Goal: Browse casually

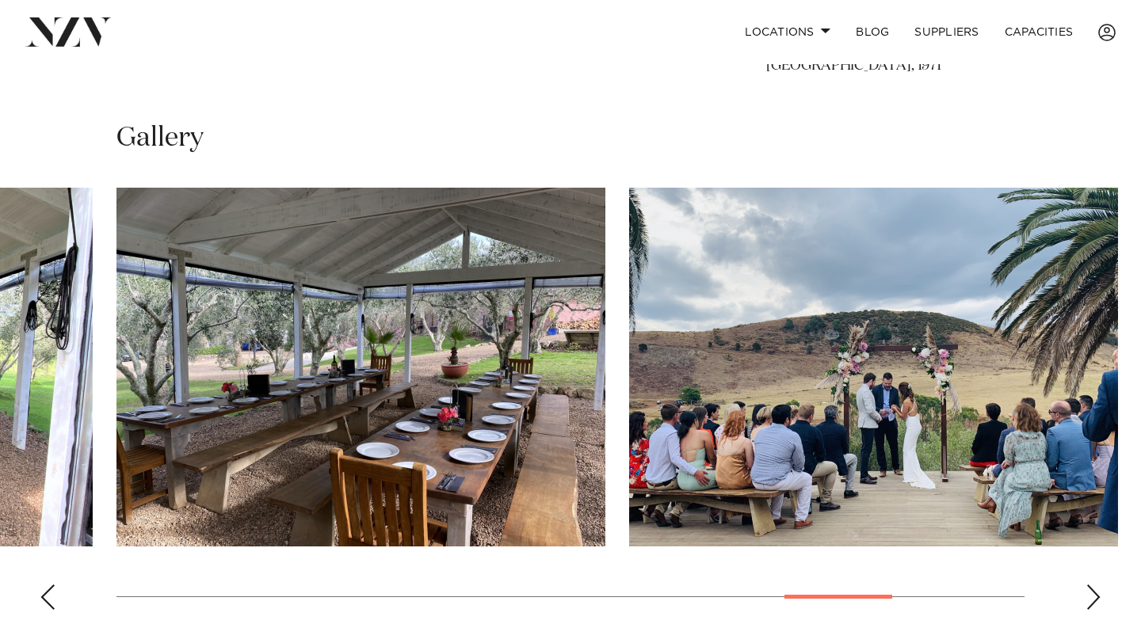
scroll to position [1070, 0]
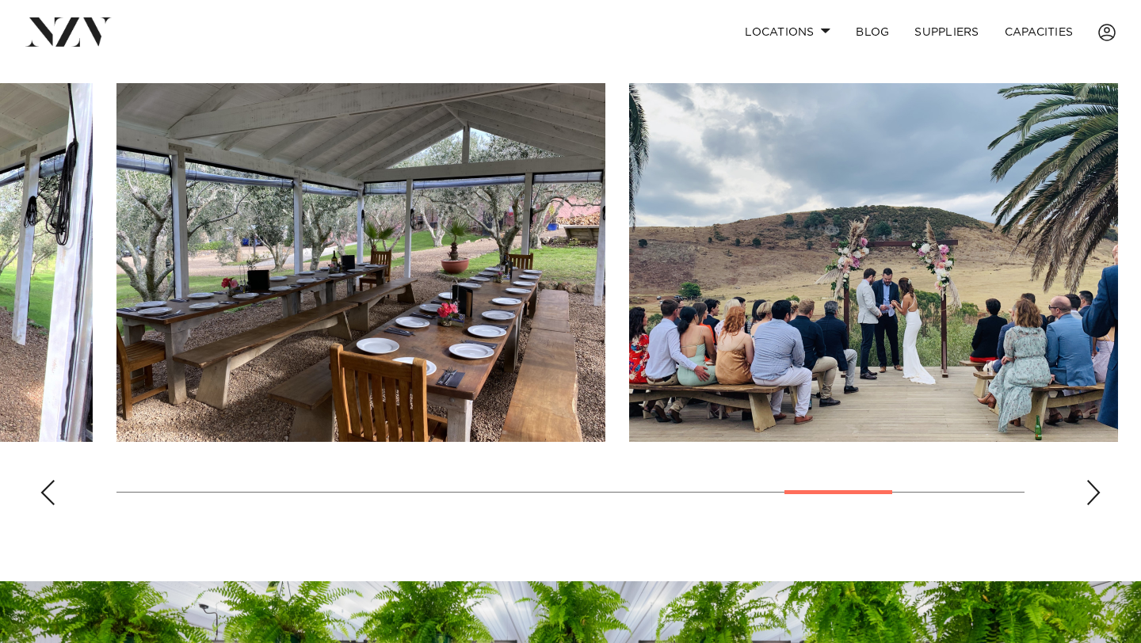
click at [52, 506] on div "Previous slide" at bounding box center [48, 492] width 16 height 25
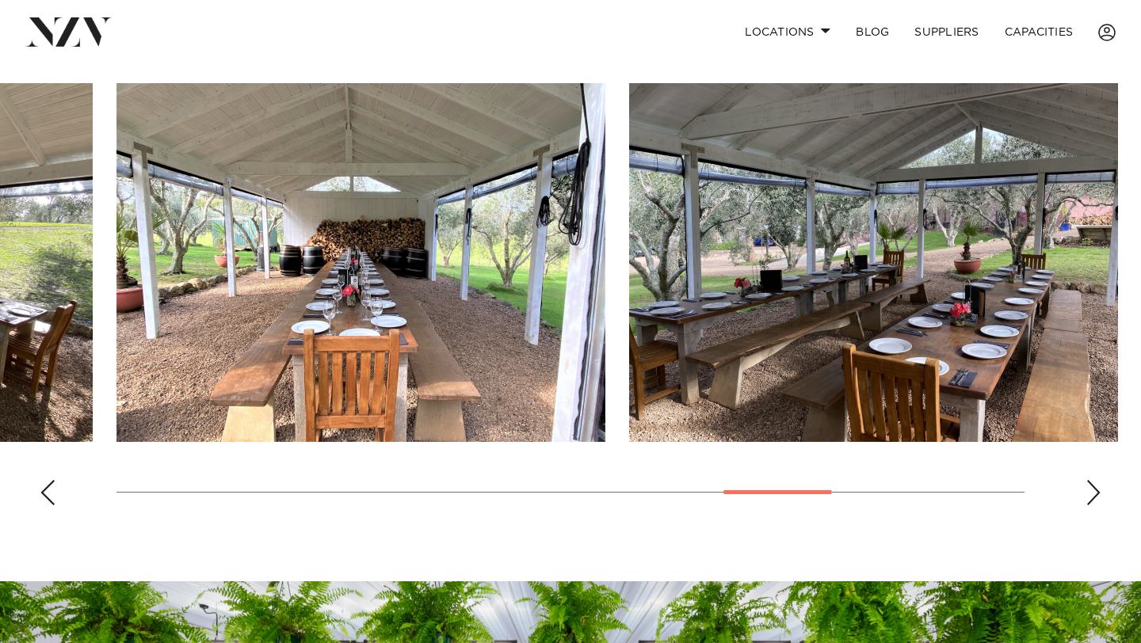
click at [52, 506] on div "Previous slide" at bounding box center [48, 492] width 16 height 25
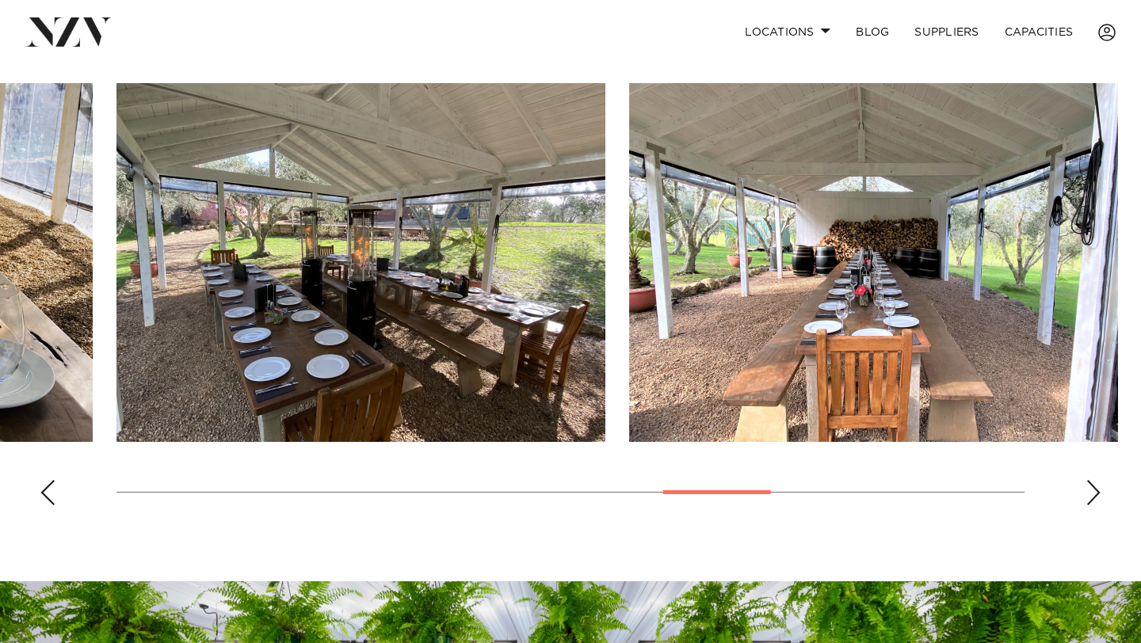
click at [52, 506] on div "Previous slide" at bounding box center [48, 492] width 16 height 25
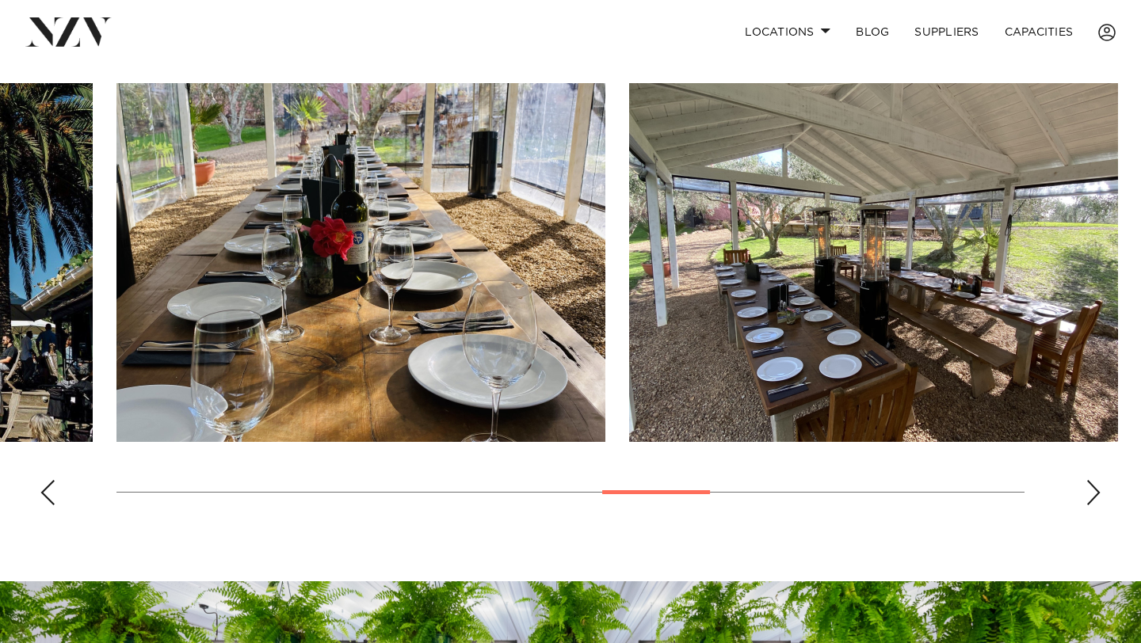
click at [52, 506] on div "Previous slide" at bounding box center [48, 492] width 16 height 25
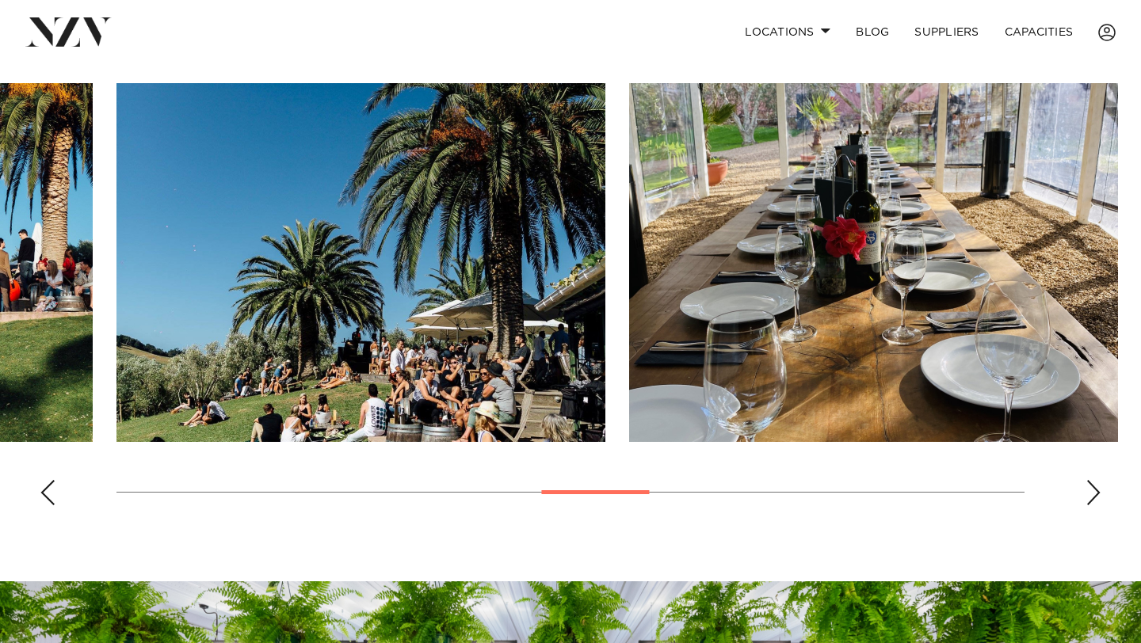
click at [52, 506] on div "Previous slide" at bounding box center [48, 492] width 16 height 25
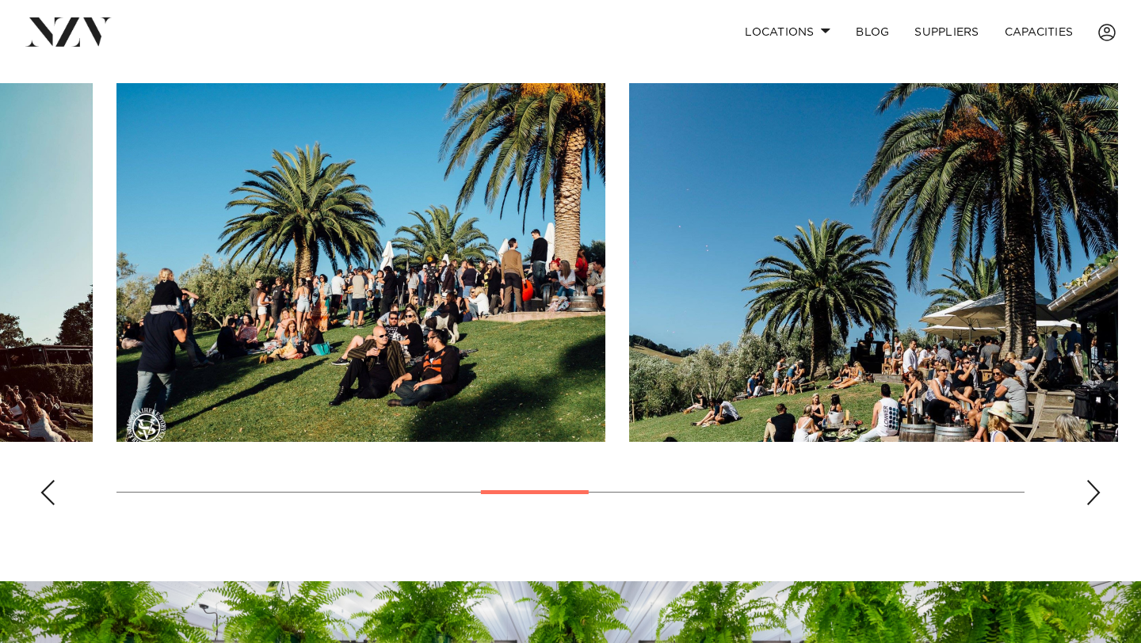
click at [52, 506] on div "Previous slide" at bounding box center [48, 492] width 16 height 25
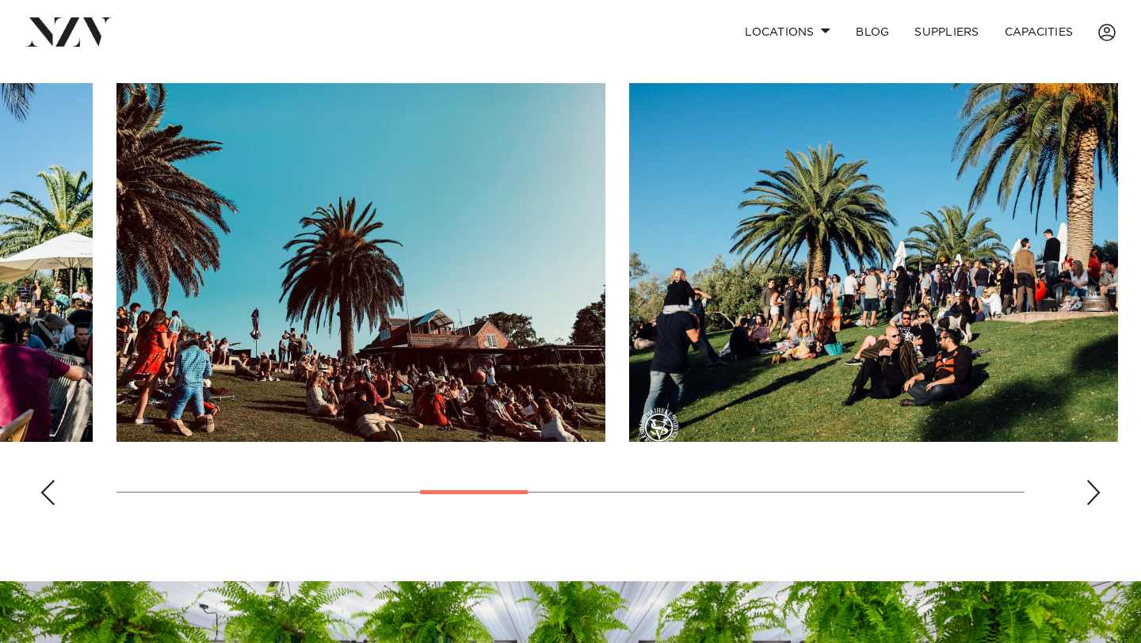
click at [52, 506] on div "Previous slide" at bounding box center [48, 492] width 16 height 25
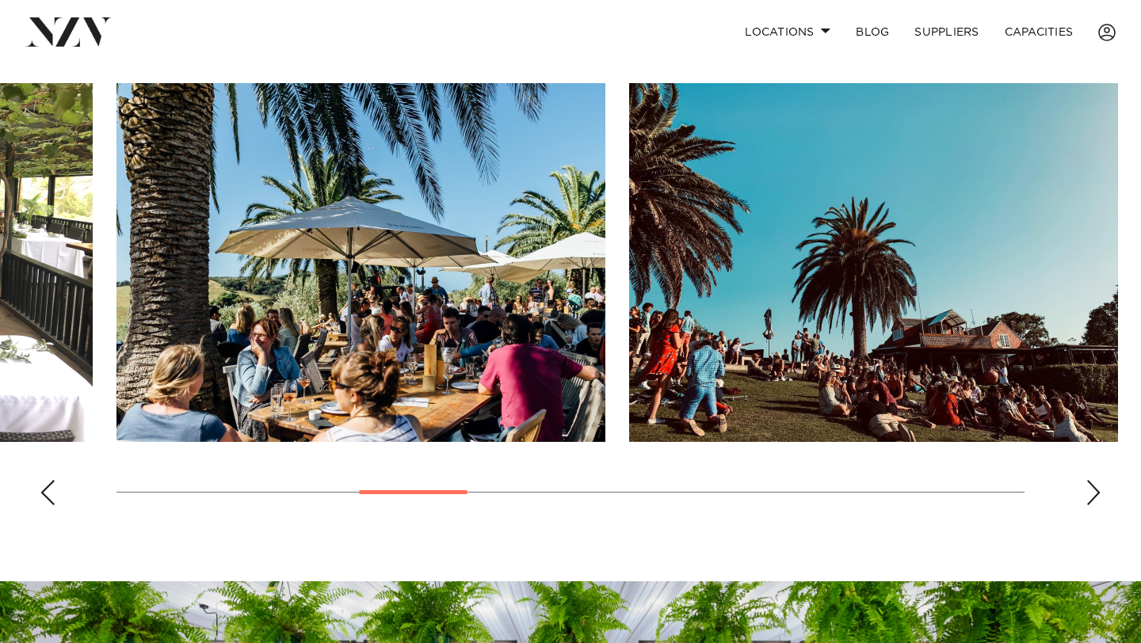
click at [52, 506] on div "Previous slide" at bounding box center [48, 492] width 16 height 25
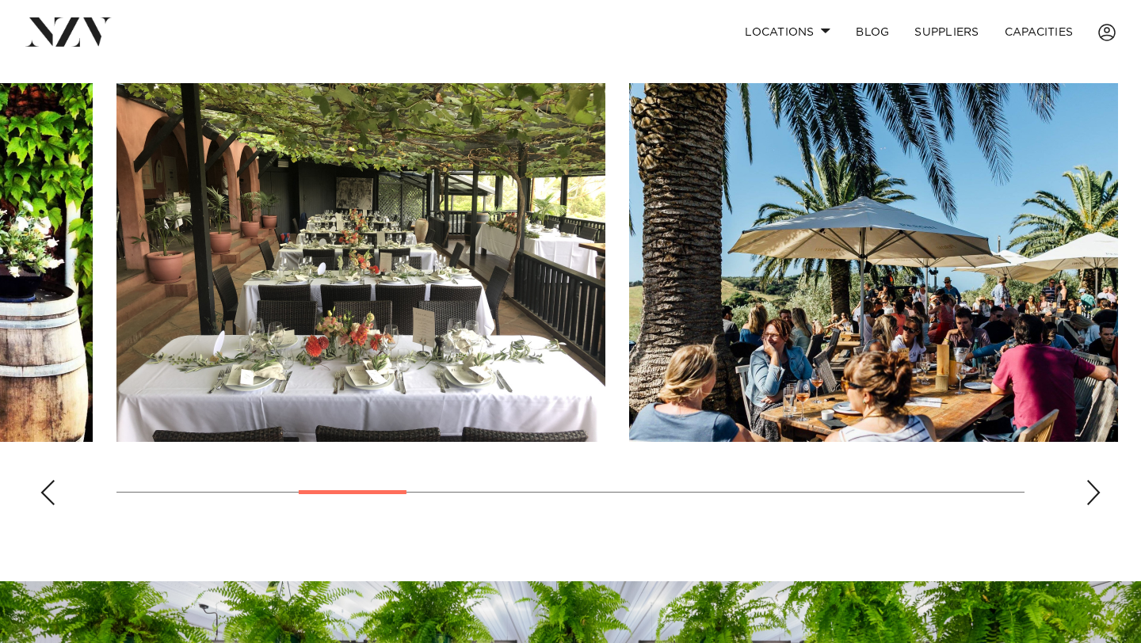
click at [52, 506] on div "Previous slide" at bounding box center [48, 492] width 16 height 25
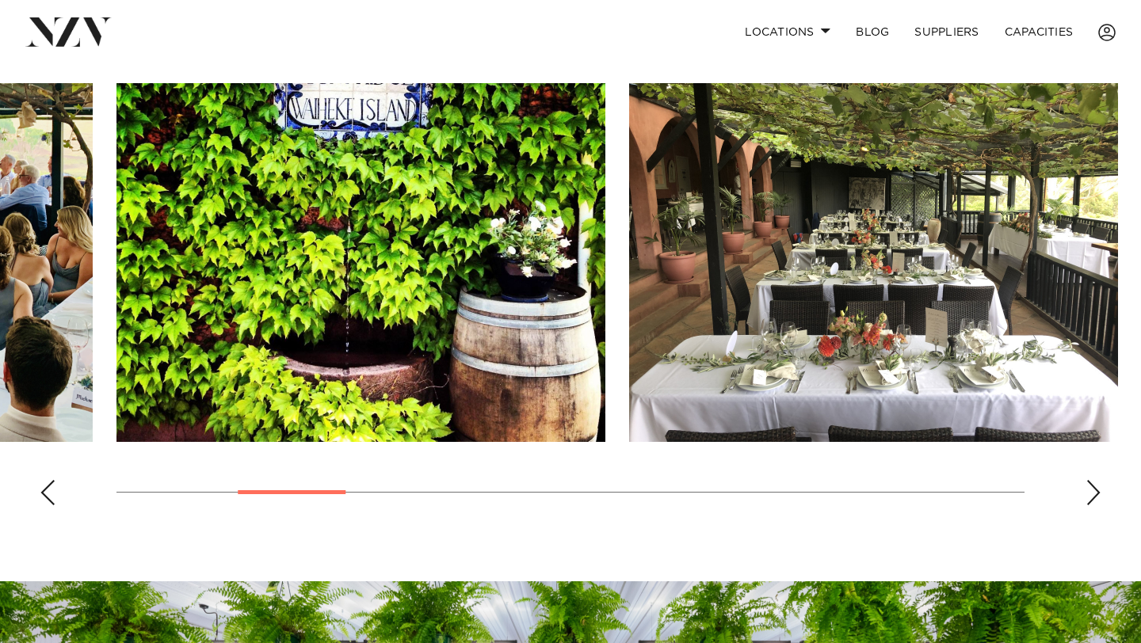
click at [52, 506] on div "Previous slide" at bounding box center [48, 492] width 16 height 25
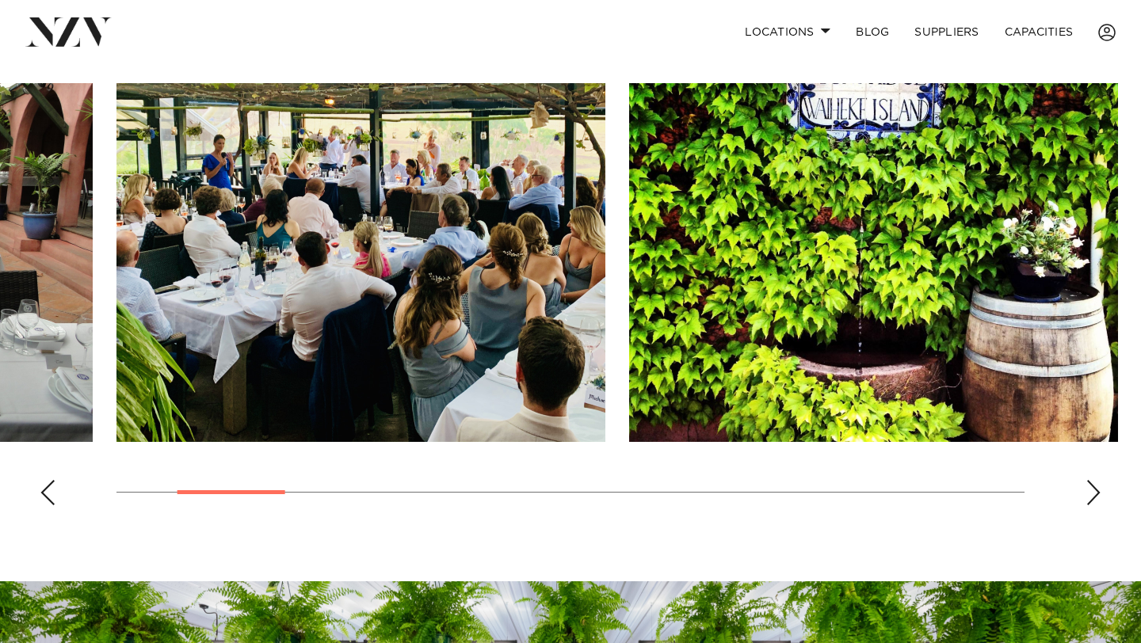
click at [52, 506] on div "Previous slide" at bounding box center [48, 492] width 16 height 25
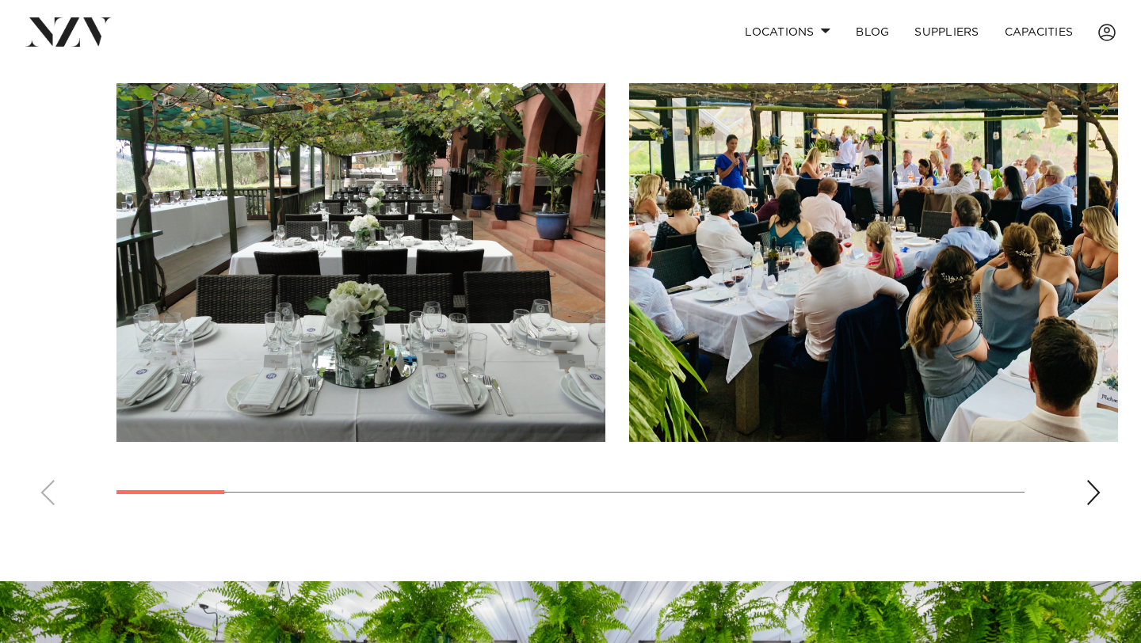
click at [52, 506] on swiper-container at bounding box center [570, 300] width 1141 height 435
